Goal: Task Accomplishment & Management: Use online tool/utility

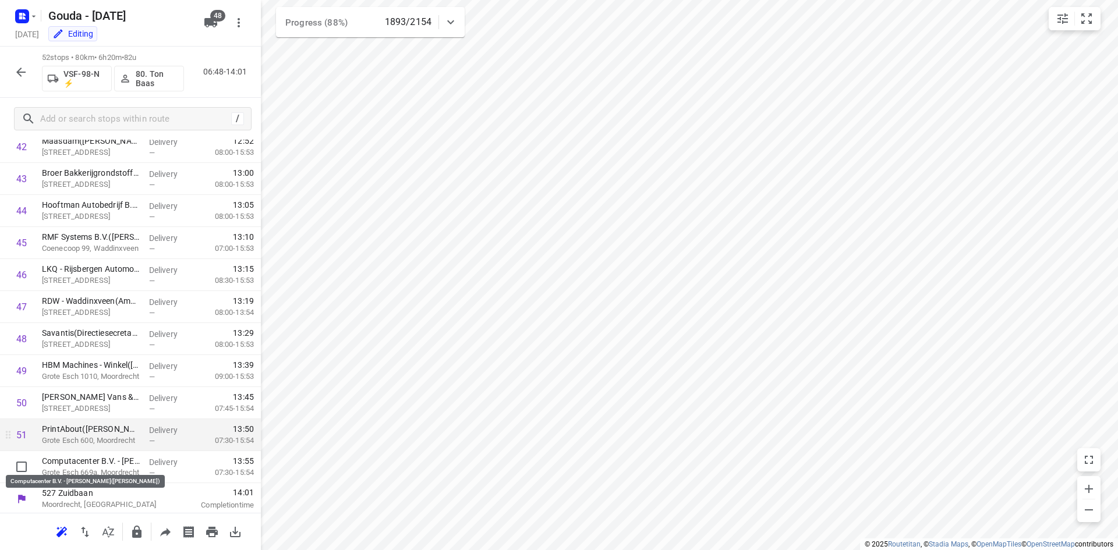
scroll to position [1382, 0]
click at [22, 74] on icon "button" at bounding box center [21, 72] width 14 height 14
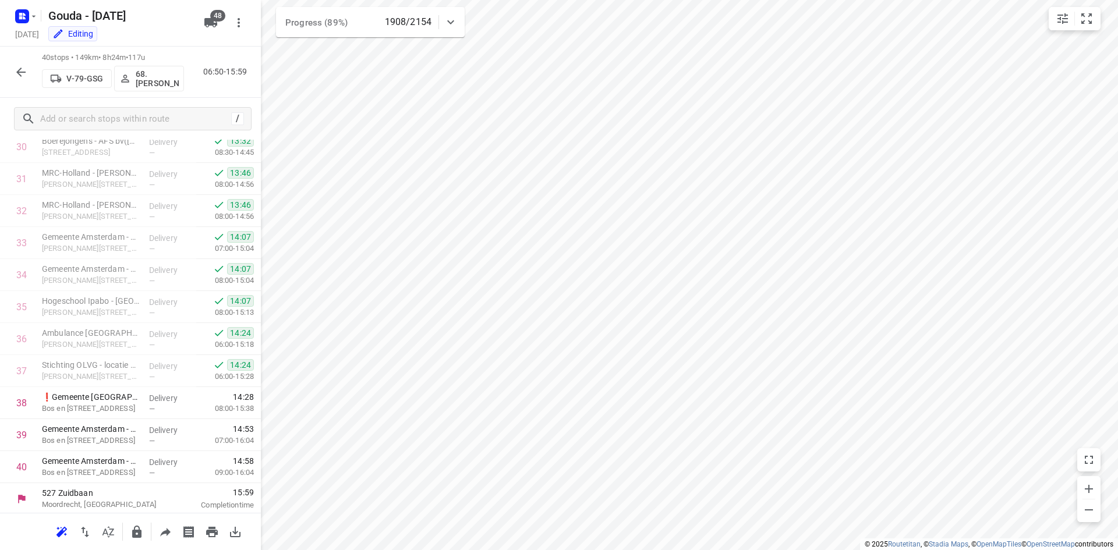
scroll to position [998, 0]
click at [107, 463] on p "Gemeente Amsterdam - CCA - nummer 270( Barendse)" at bounding box center [91, 459] width 98 height 12
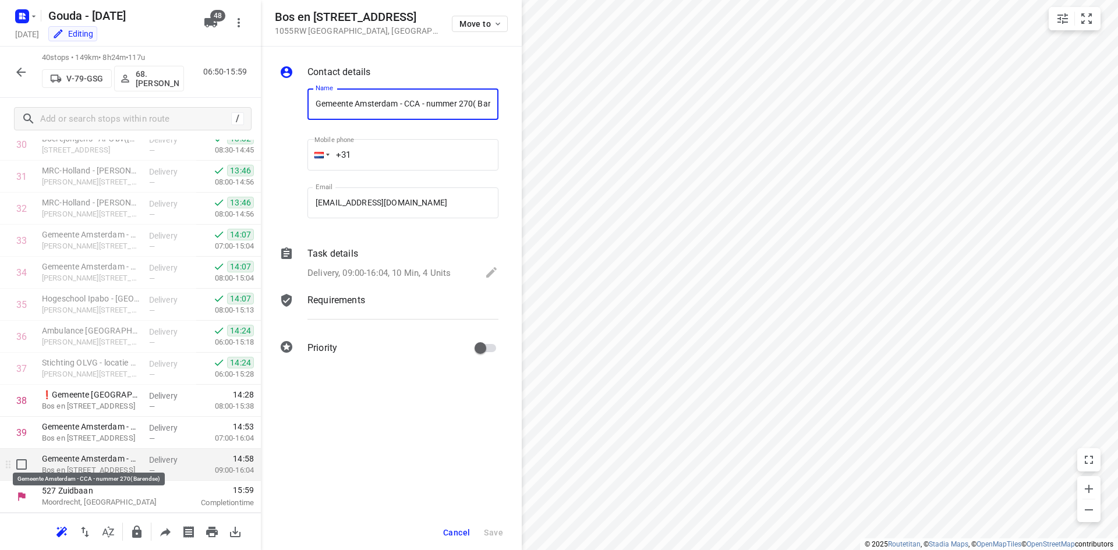
scroll to position [0, 27]
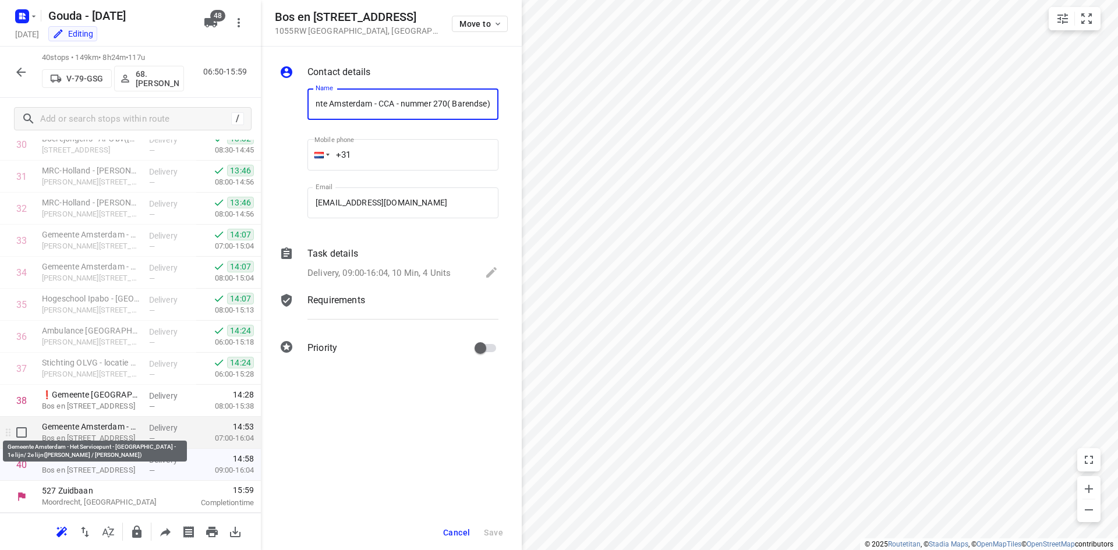
click at [116, 432] on p "Gemeente Amsterdam - Het Servicepunt - Entresol - 1e lijn/ 2e lijn(Marleen Pots…" at bounding box center [91, 427] width 98 height 12
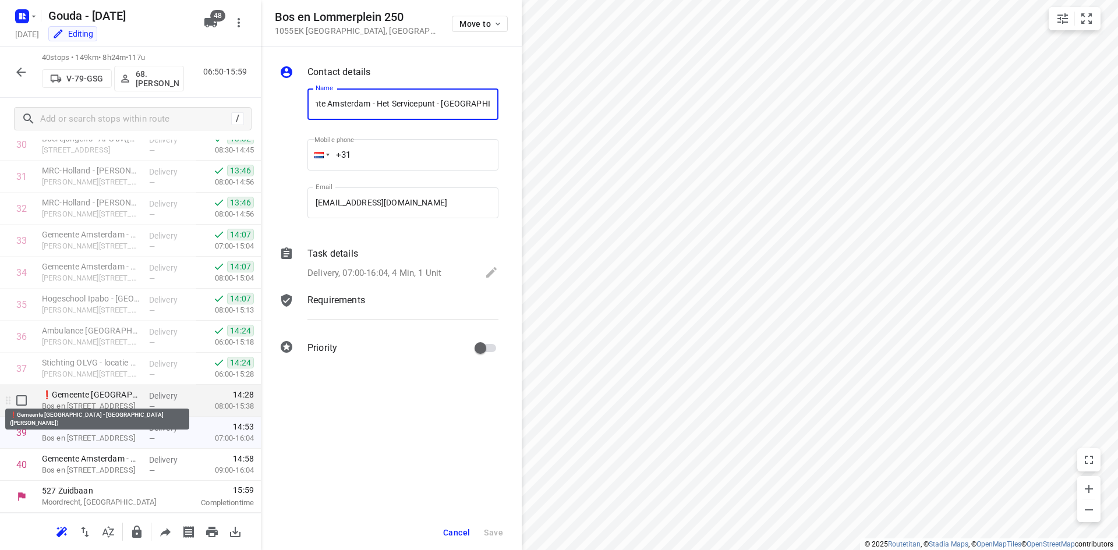
click at [123, 397] on p "❗Gemeente Amsterdam - Stadsdeel West(Lesley Barendse)" at bounding box center [91, 395] width 98 height 12
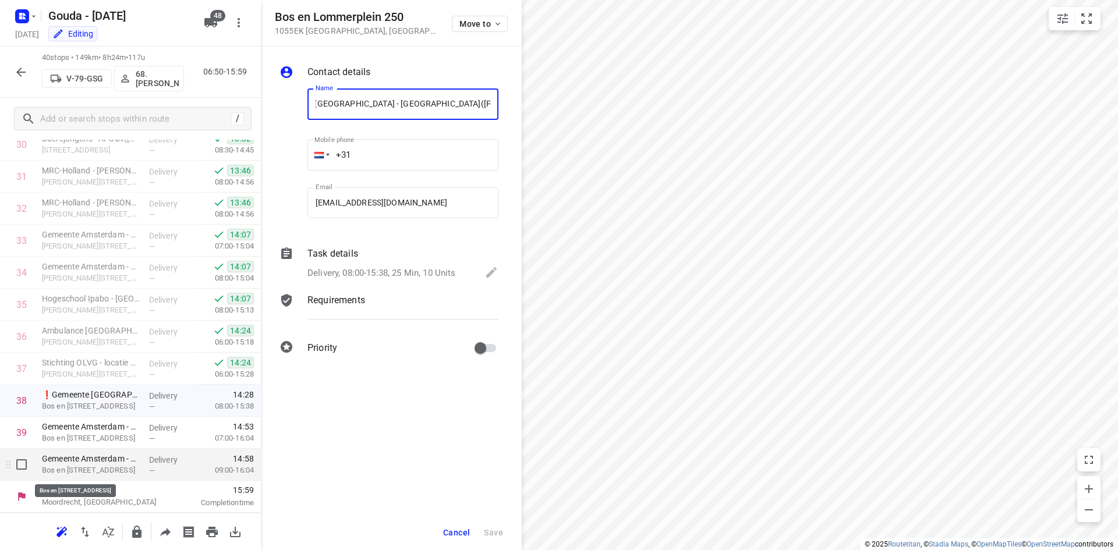
click at [135, 468] on p "Bos en Lommerplein 270, Amsterdam" at bounding box center [91, 471] width 98 height 12
click at [17, 69] on icon "button" at bounding box center [21, 72] width 14 height 14
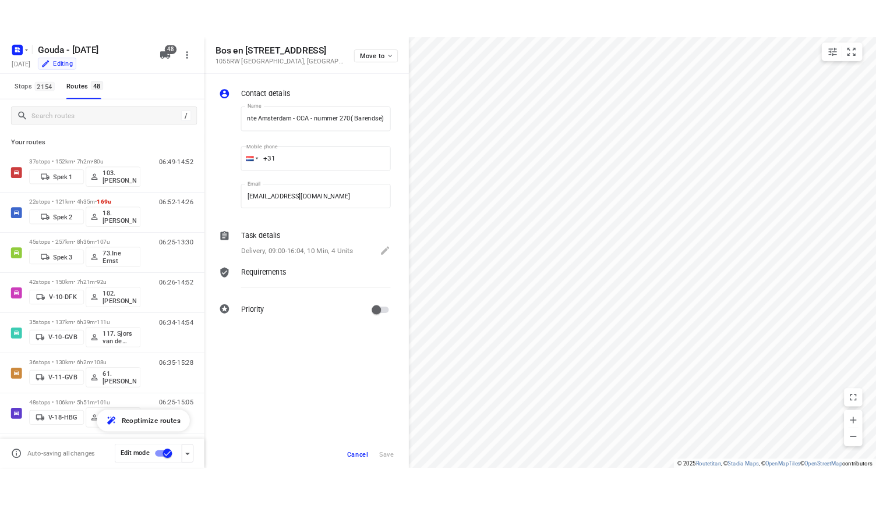
scroll to position [0, 0]
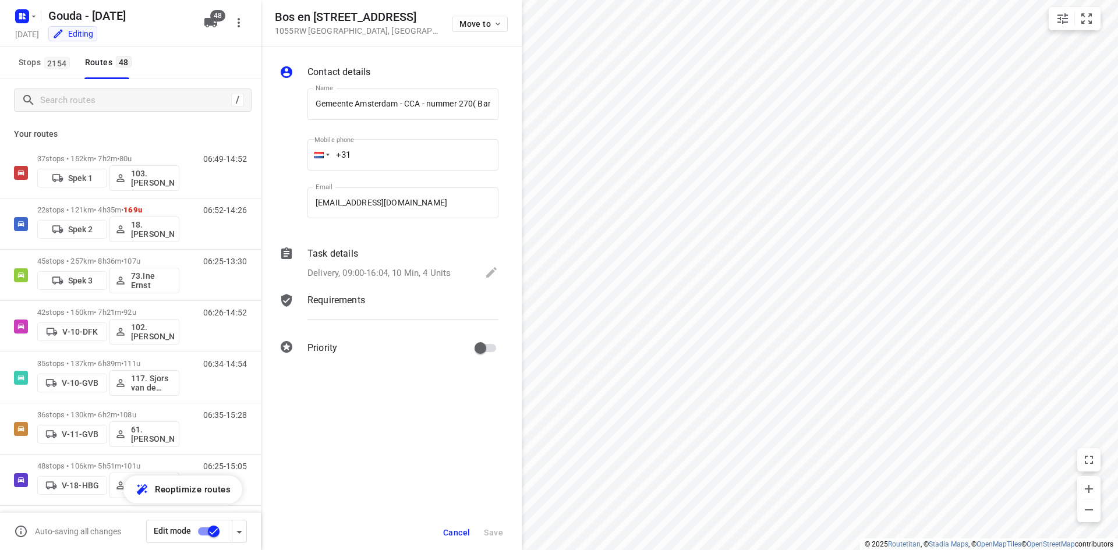
click at [443, 532] on button "Cancel" at bounding box center [456, 532] width 36 height 21
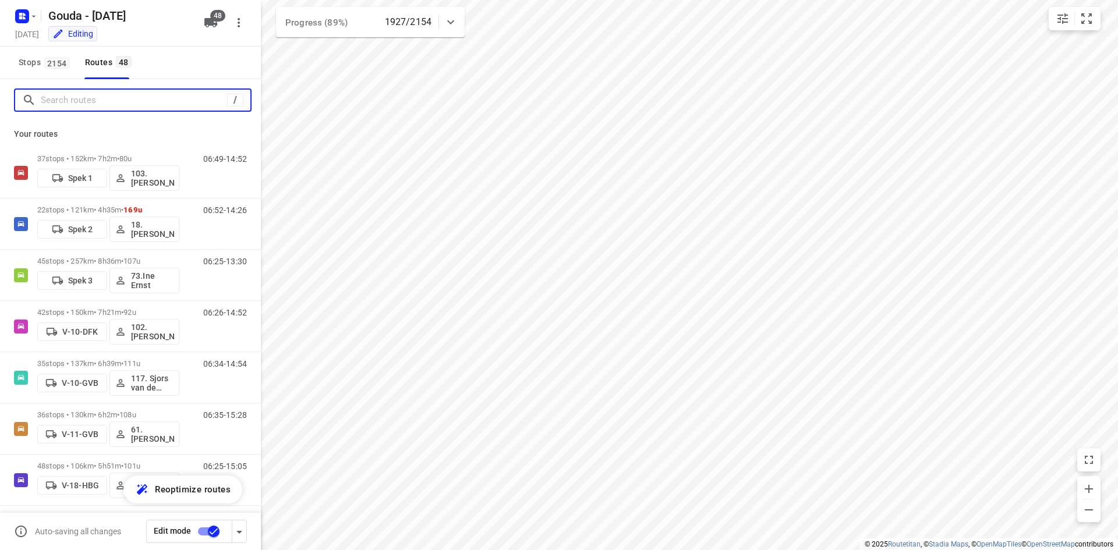
click at [146, 98] on input "Search routes" at bounding box center [134, 100] width 186 height 18
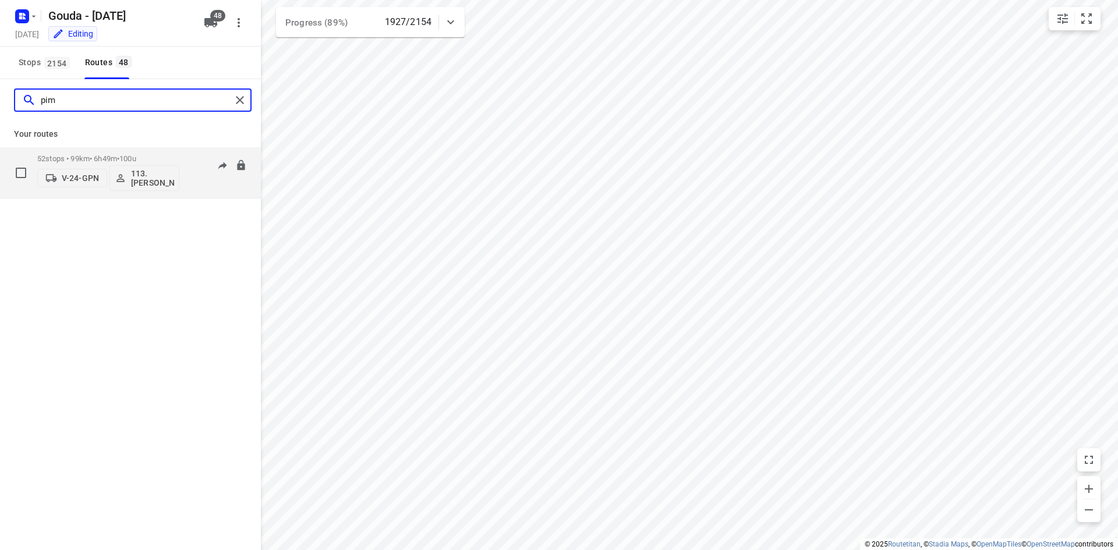
type input "pim"
click at [135, 155] on span "100u" at bounding box center [127, 158] width 17 height 9
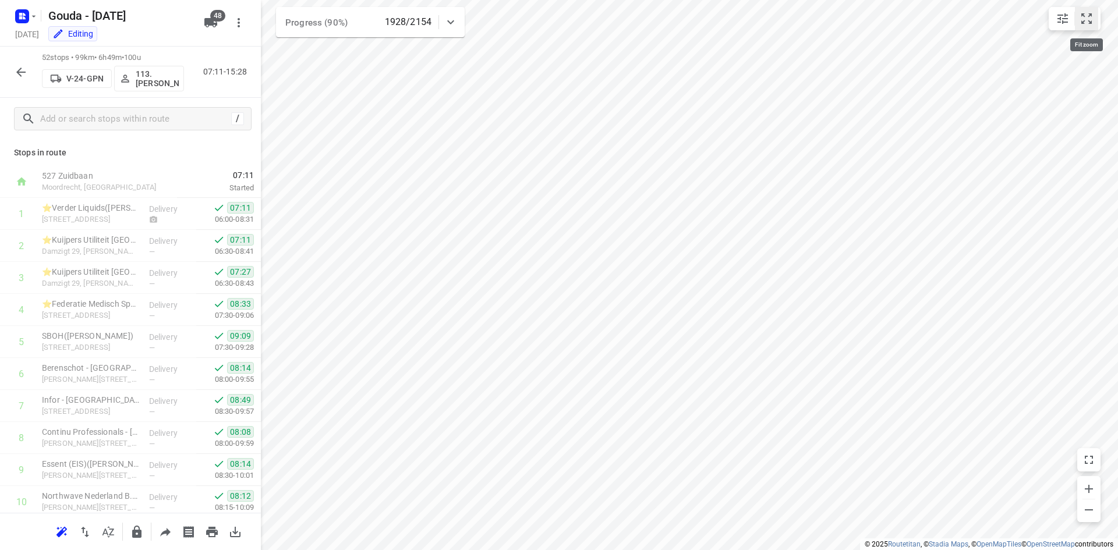
click at [1084, 22] on icon "small contained button group" at bounding box center [1086, 18] width 10 height 10
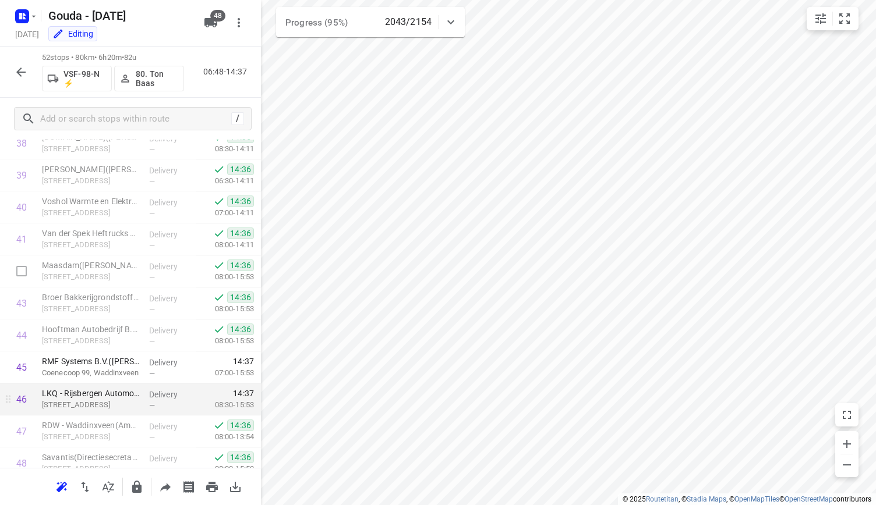
scroll to position [1256, 0]
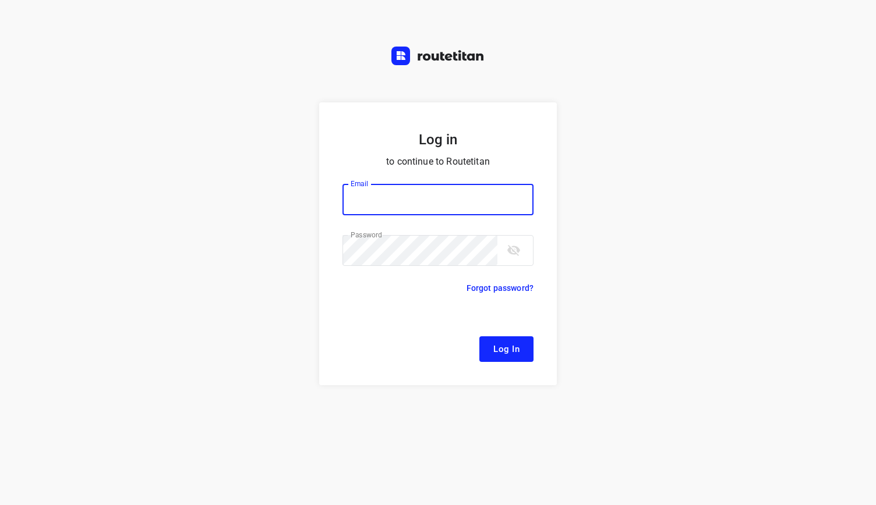
type input "remco@fruitopjewerk.nl"
click at [515, 348] on span "Log In" at bounding box center [506, 349] width 26 height 15
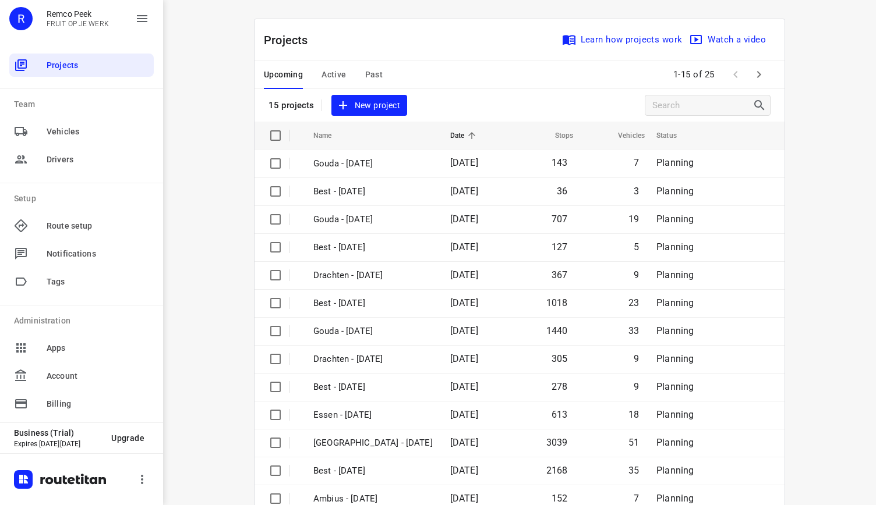
click at [324, 74] on span "Active" at bounding box center [333, 75] width 24 height 15
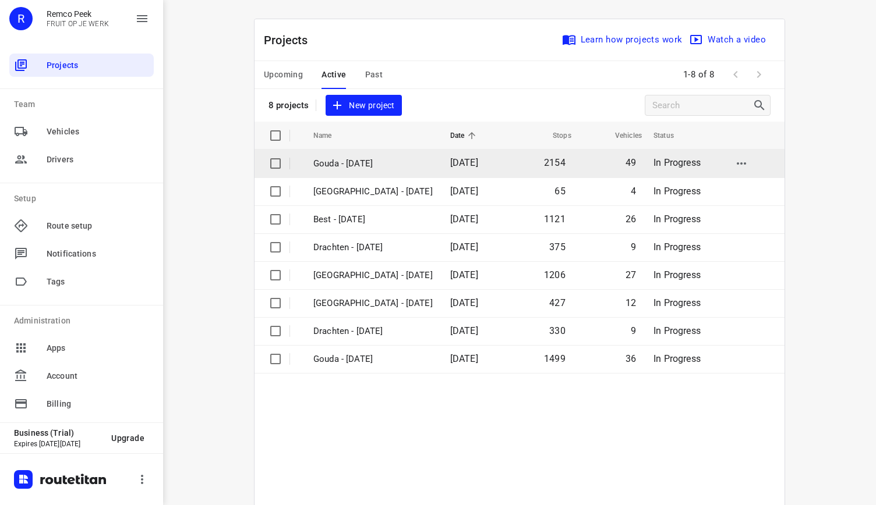
click at [362, 164] on p "Gouda - [DATE]" at bounding box center [372, 163] width 119 height 13
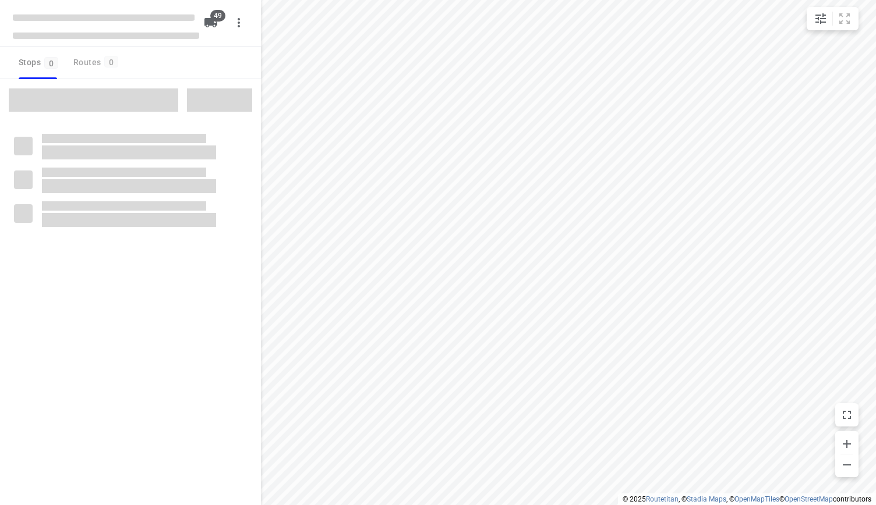
checkbox input "true"
